Goal: Information Seeking & Learning: Learn about a topic

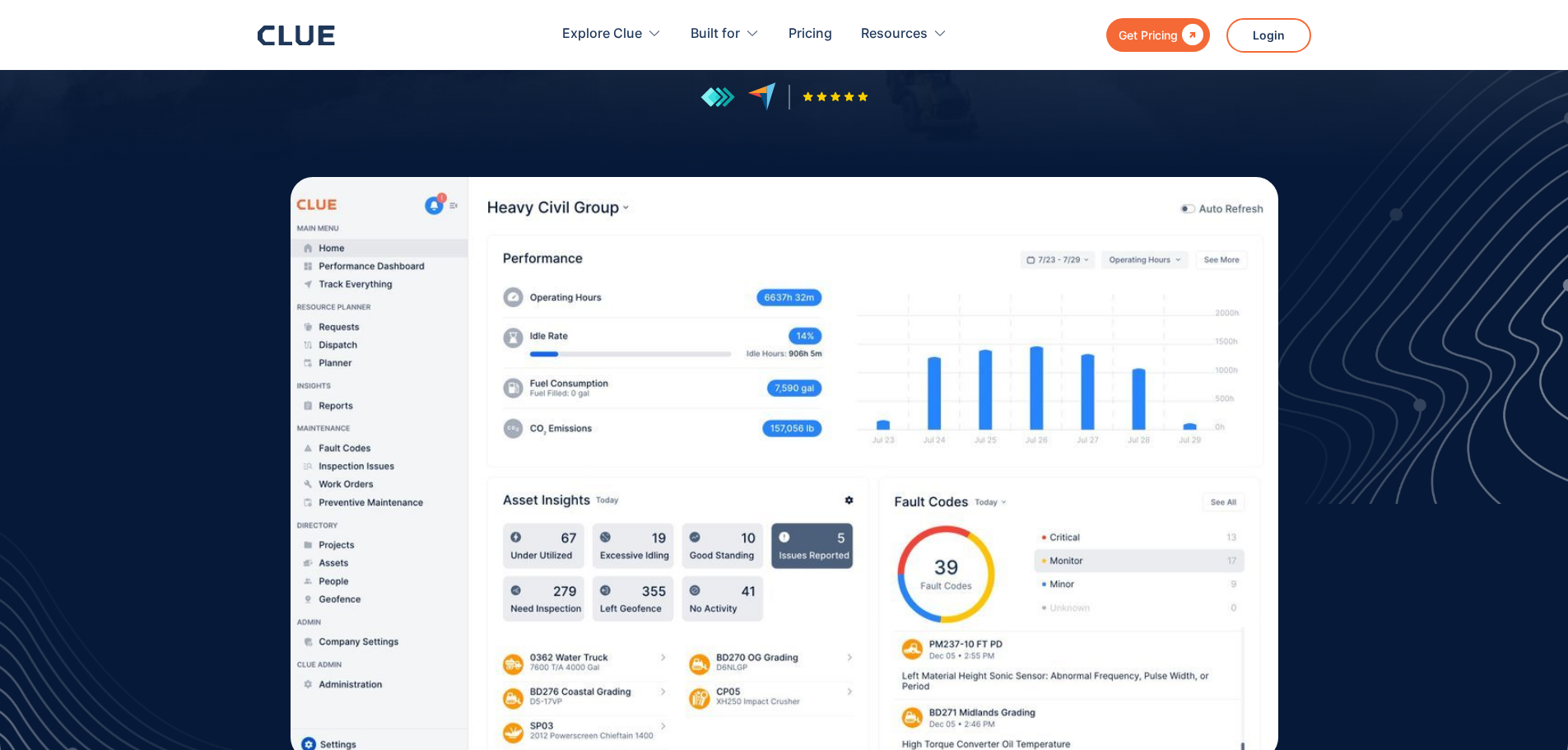
scroll to position [412, 0]
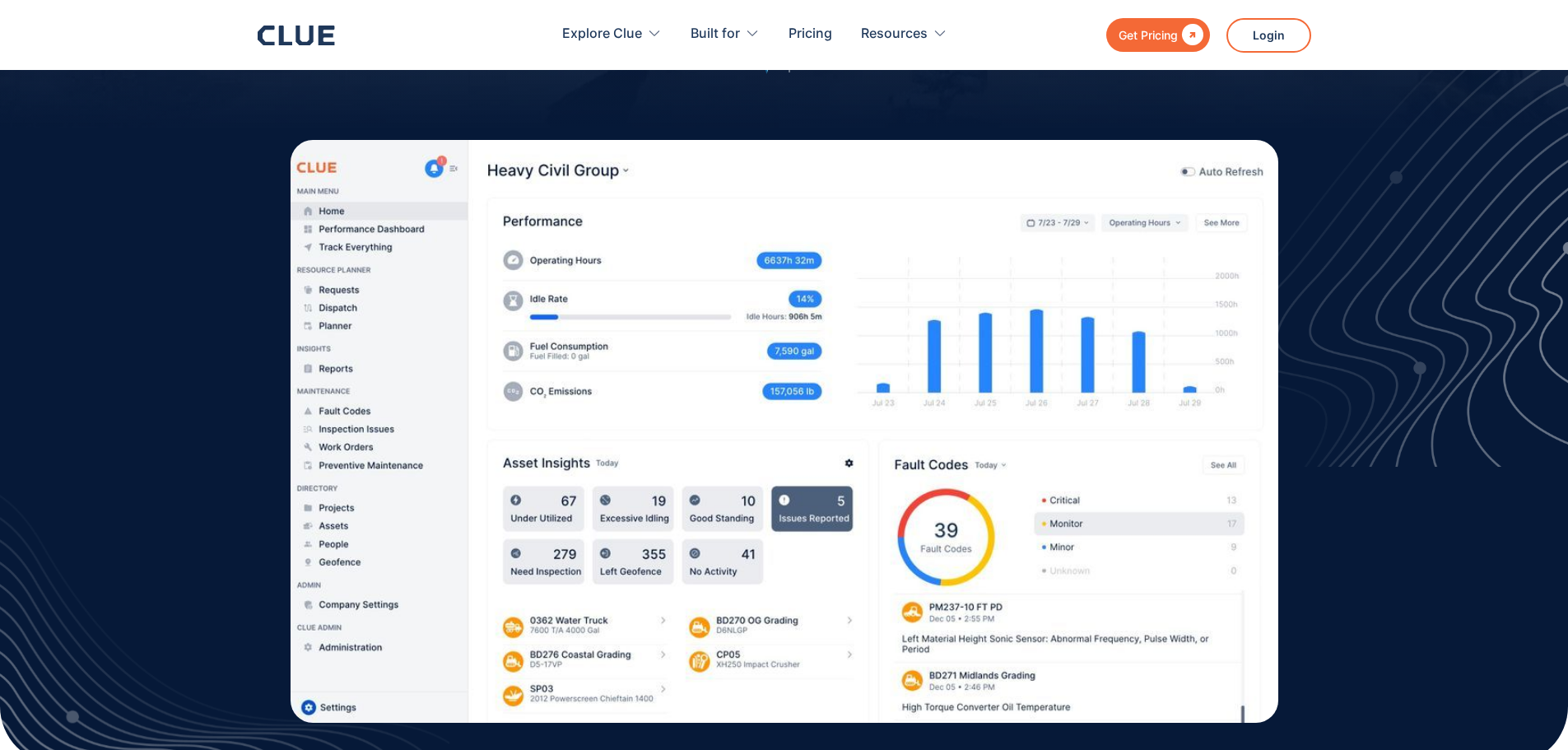
click at [784, 41] on div "Explore Clue Solutions Tailored solutions for your construction equipment needs…" at bounding box center [755, 35] width 645 height 54
click at [802, 32] on link "Pricing" at bounding box center [810, 34] width 44 height 52
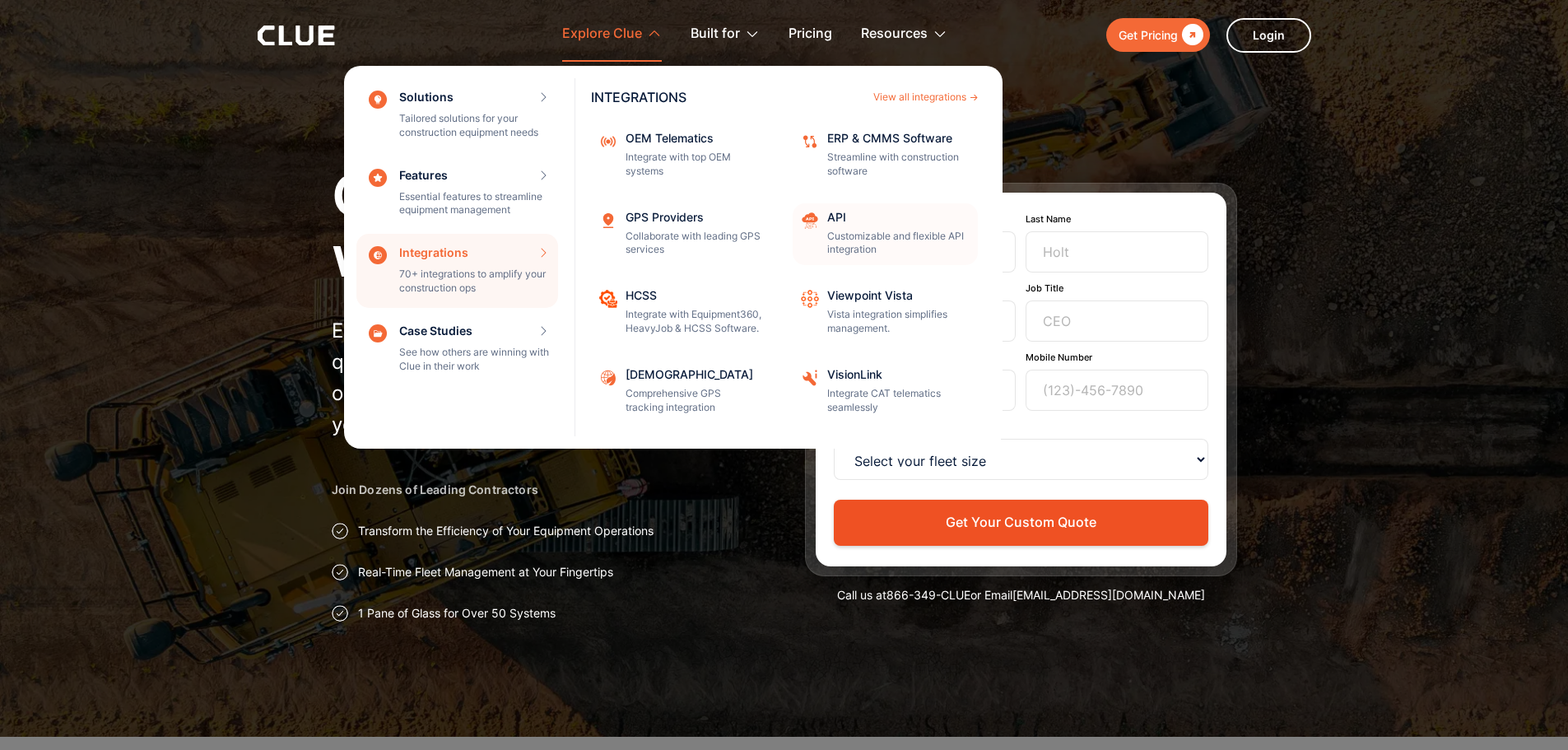
click at [878, 235] on p "Customizable and flexible API integration" at bounding box center [897, 244] width 140 height 28
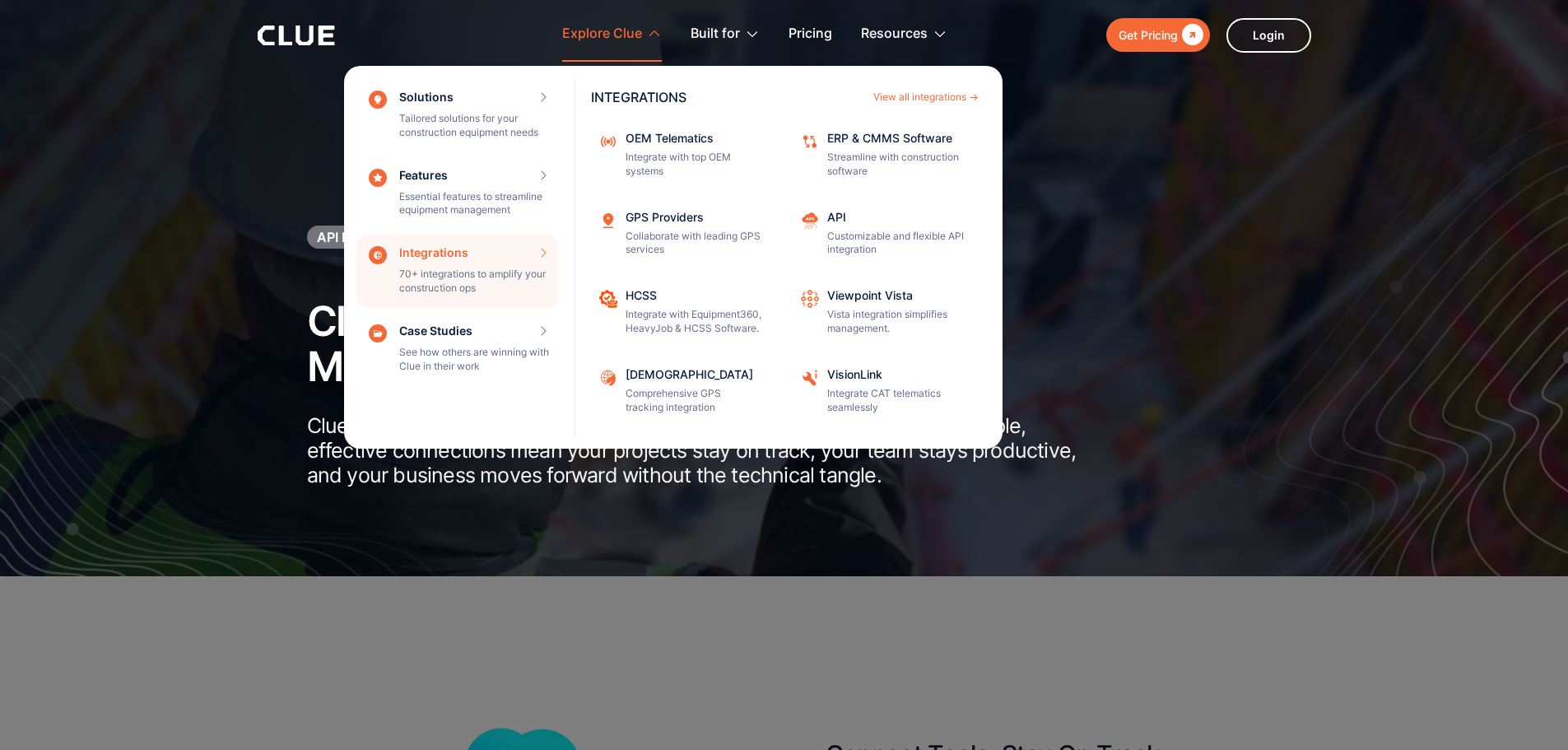
click at [1257, 319] on nav "Solutions Tailored solutions for your construction equipment needs SOLUTIONS Vi…" at bounding box center [784, 255] width 1054 height 387
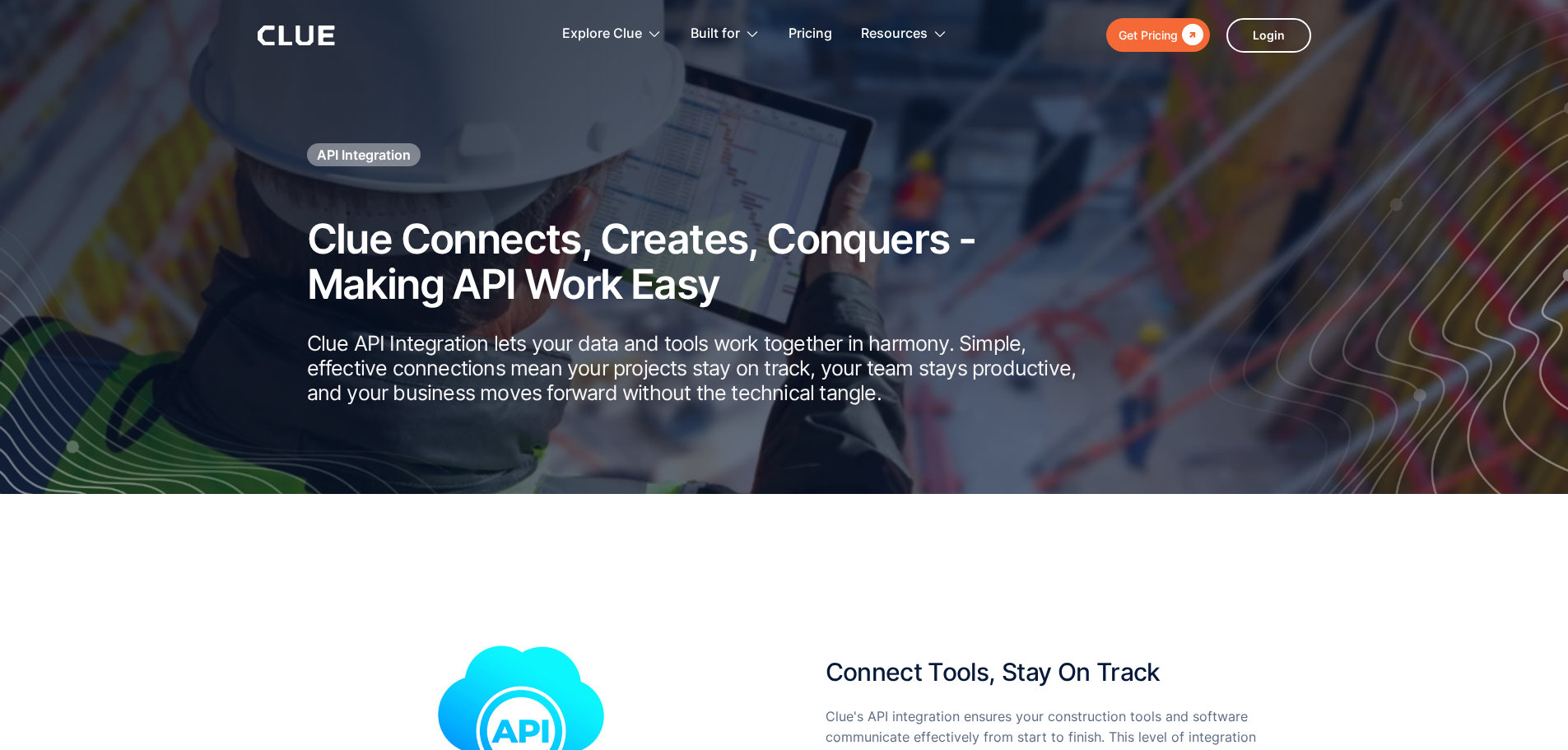
scroll to position [247, 0]
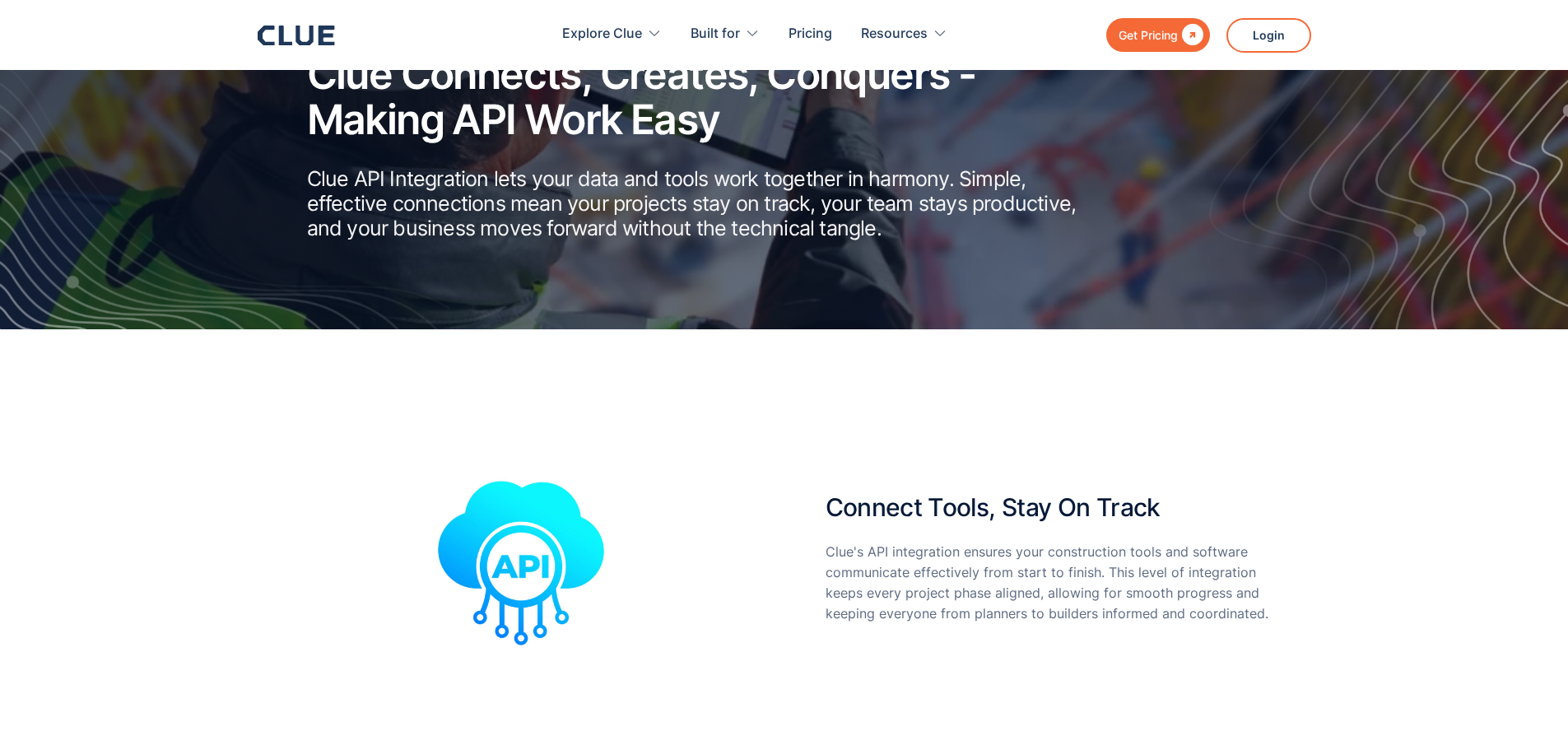
click at [991, 499] on h2 "Connect Tools, Stay On Track" at bounding box center [1048, 499] width 444 height 44
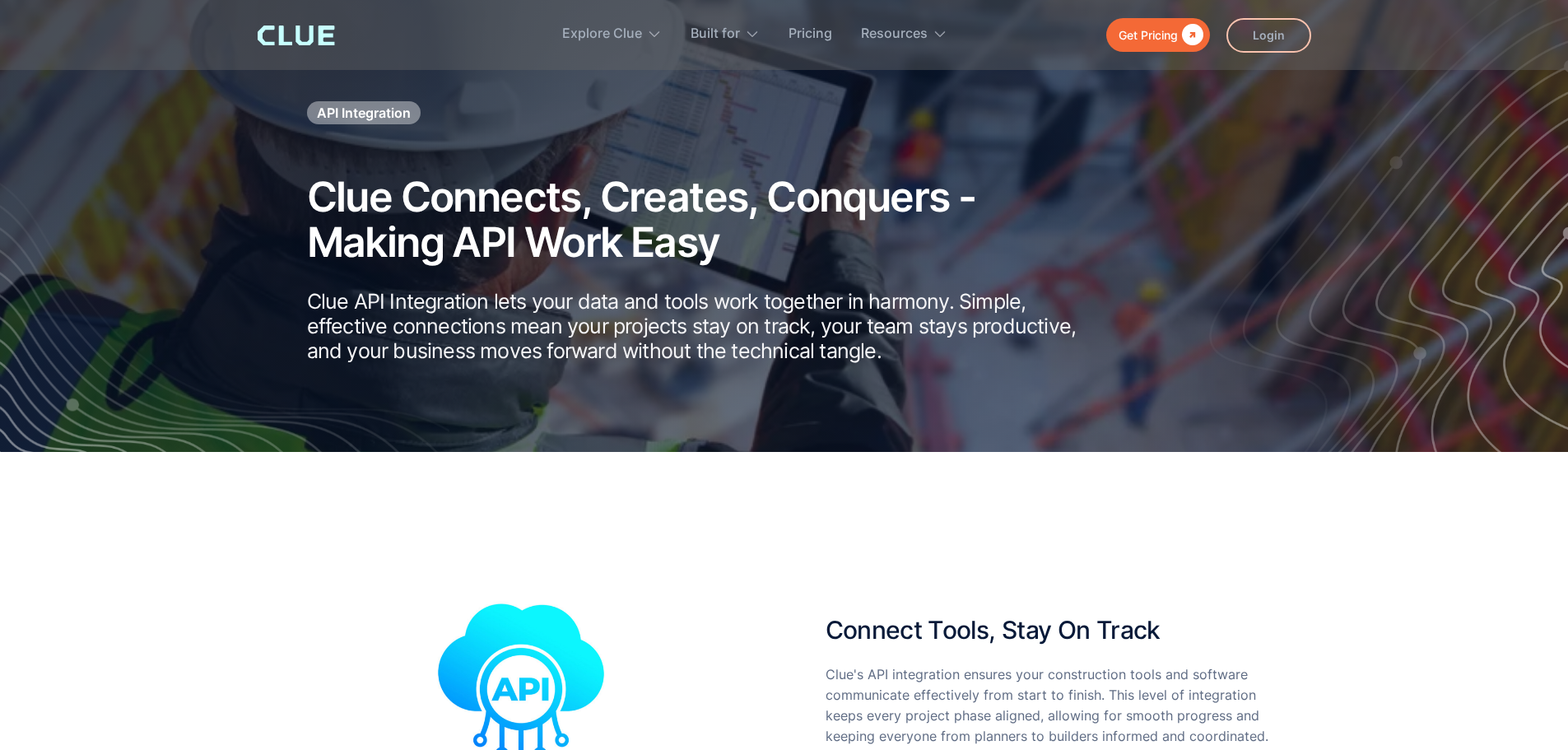
scroll to position [0, 0]
